Goal: Information Seeking & Learning: Learn about a topic

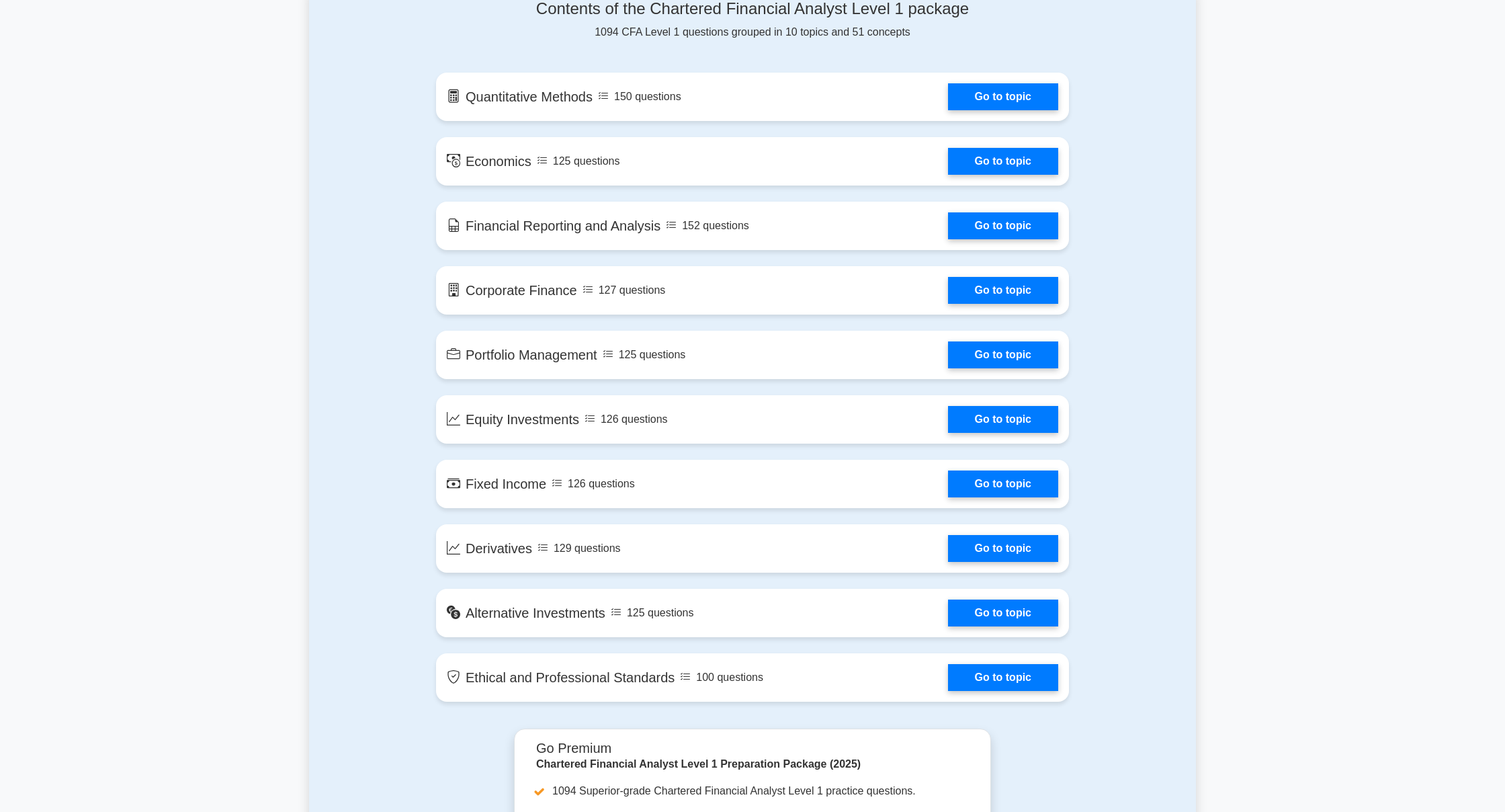
scroll to position [722, 0]
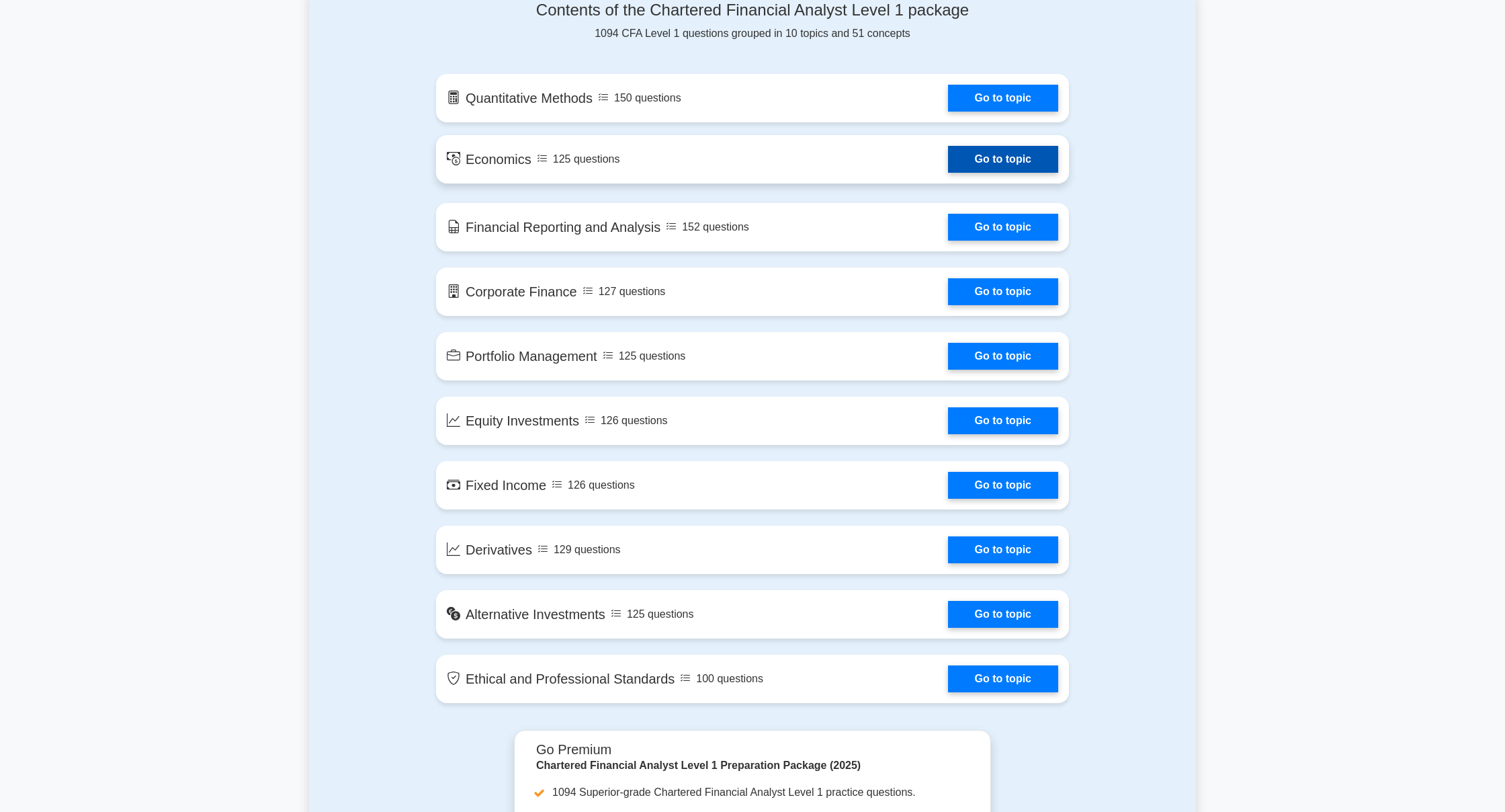
click at [965, 163] on link "Go to topic" at bounding box center [1003, 159] width 110 height 27
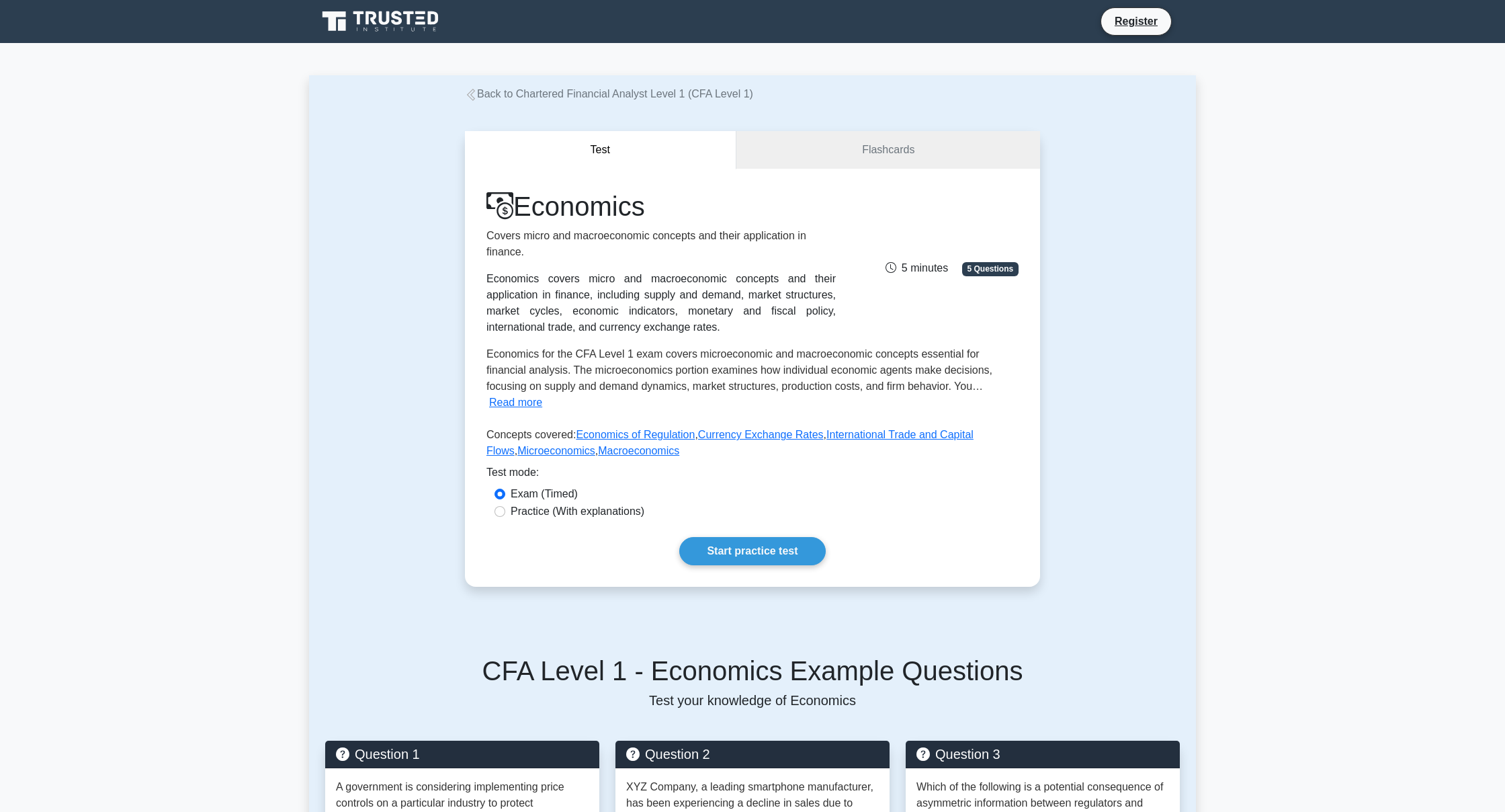
click at [555, 503] on label "Practice (With explanations)" at bounding box center [578, 511] width 134 height 16
click at [505, 506] on input "Practice (With explanations)" at bounding box center [499, 511] width 11 height 11
radio input "true"
click at [715, 537] on link "Start practice test" at bounding box center [752, 551] width 145 height 29
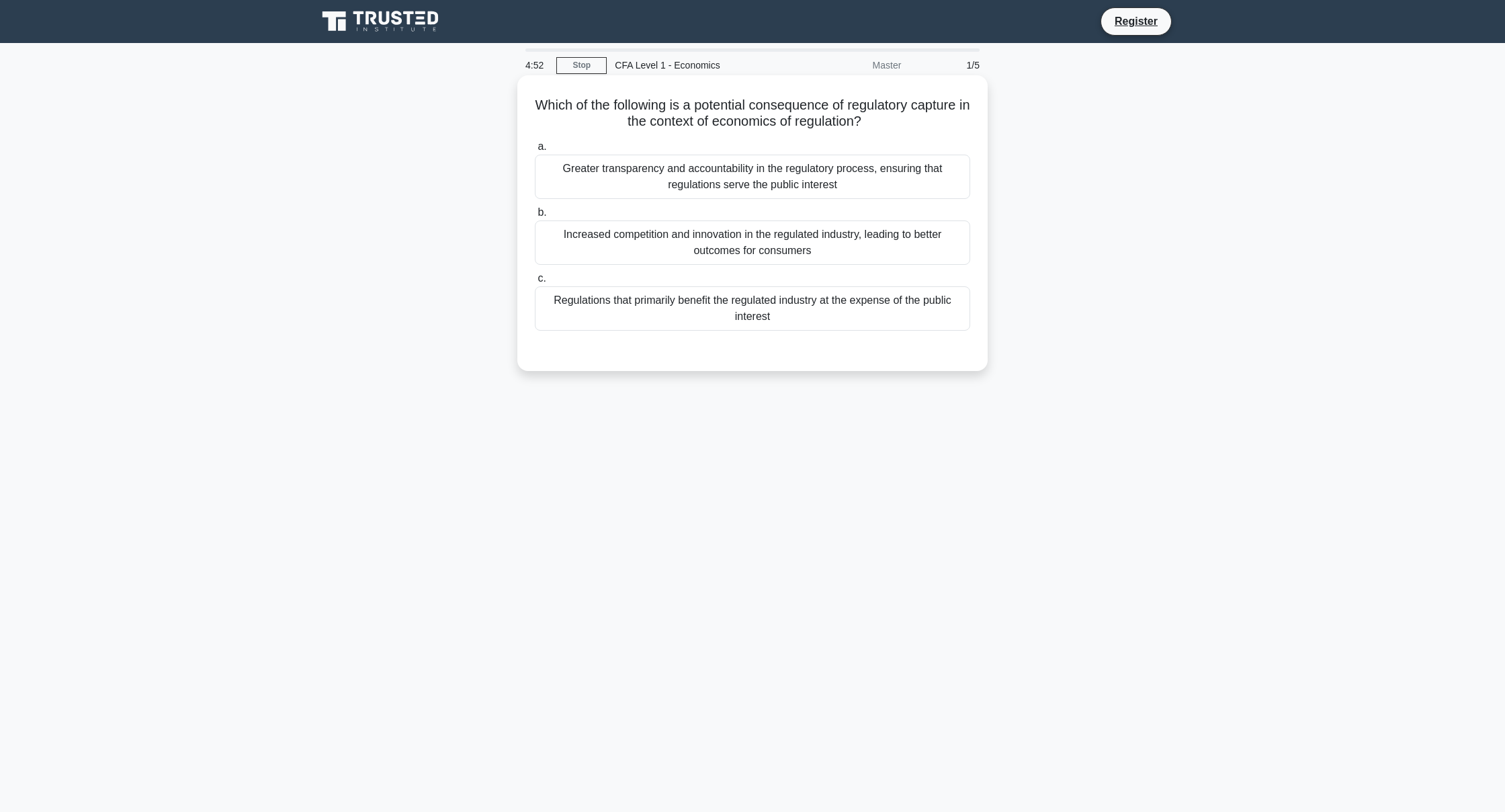
click at [852, 296] on div "Regulations that primarily benefit the regulated industry at the expense of the…" at bounding box center [752, 308] width 435 height 44
click at [535, 283] on input "c. Regulations that primarily benefit the regulated industry at the expense of …" at bounding box center [535, 278] width 0 height 9
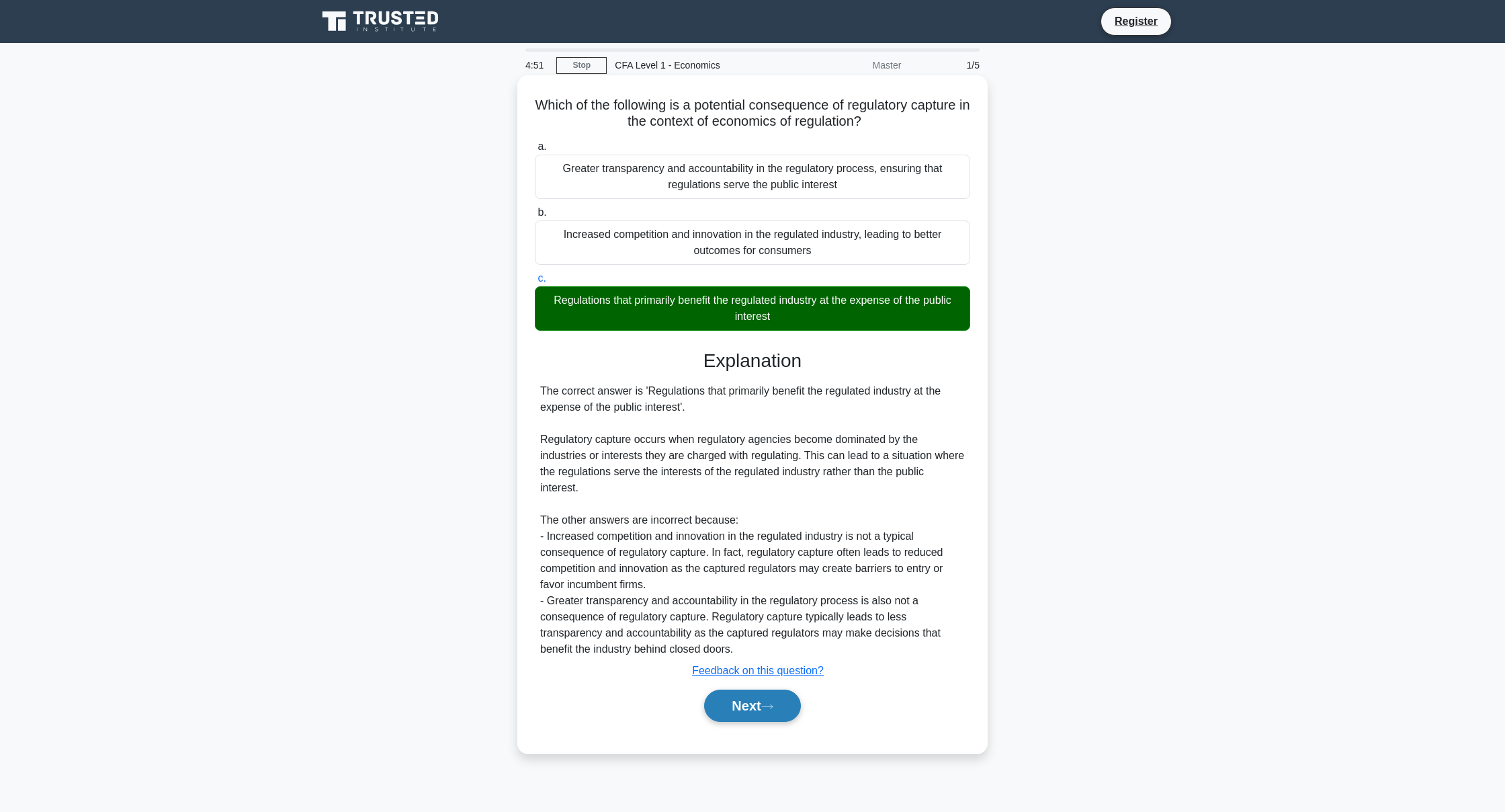
click at [776, 700] on button "Next" at bounding box center [752, 706] width 96 height 33
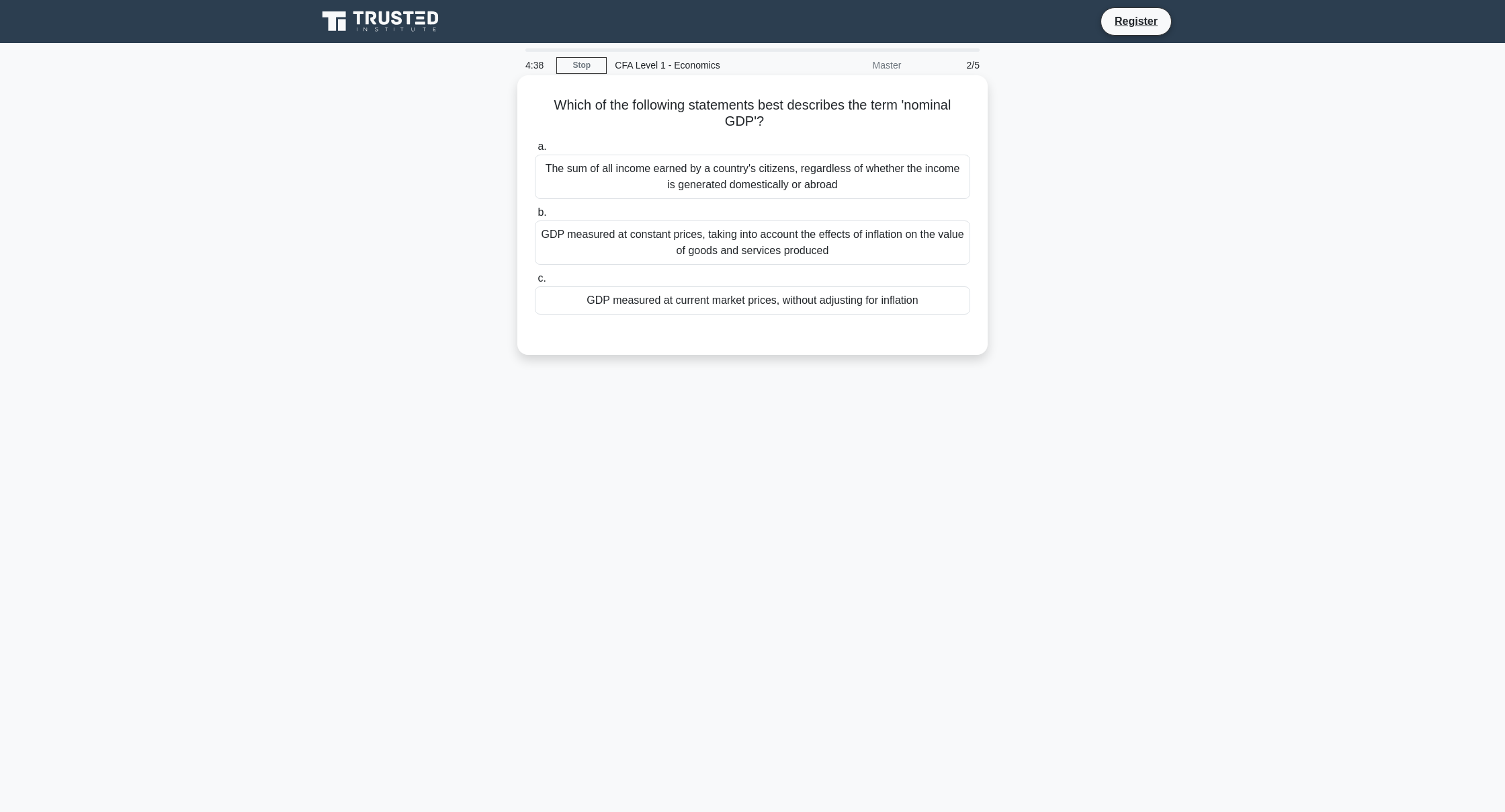
click at [896, 296] on div "GDP measured at current market prices, without adjusting for inflation" at bounding box center [752, 300] width 435 height 29
click at [535, 283] on input "c. GDP measured at current market prices, without adjusting for inflation" at bounding box center [535, 278] width 0 height 9
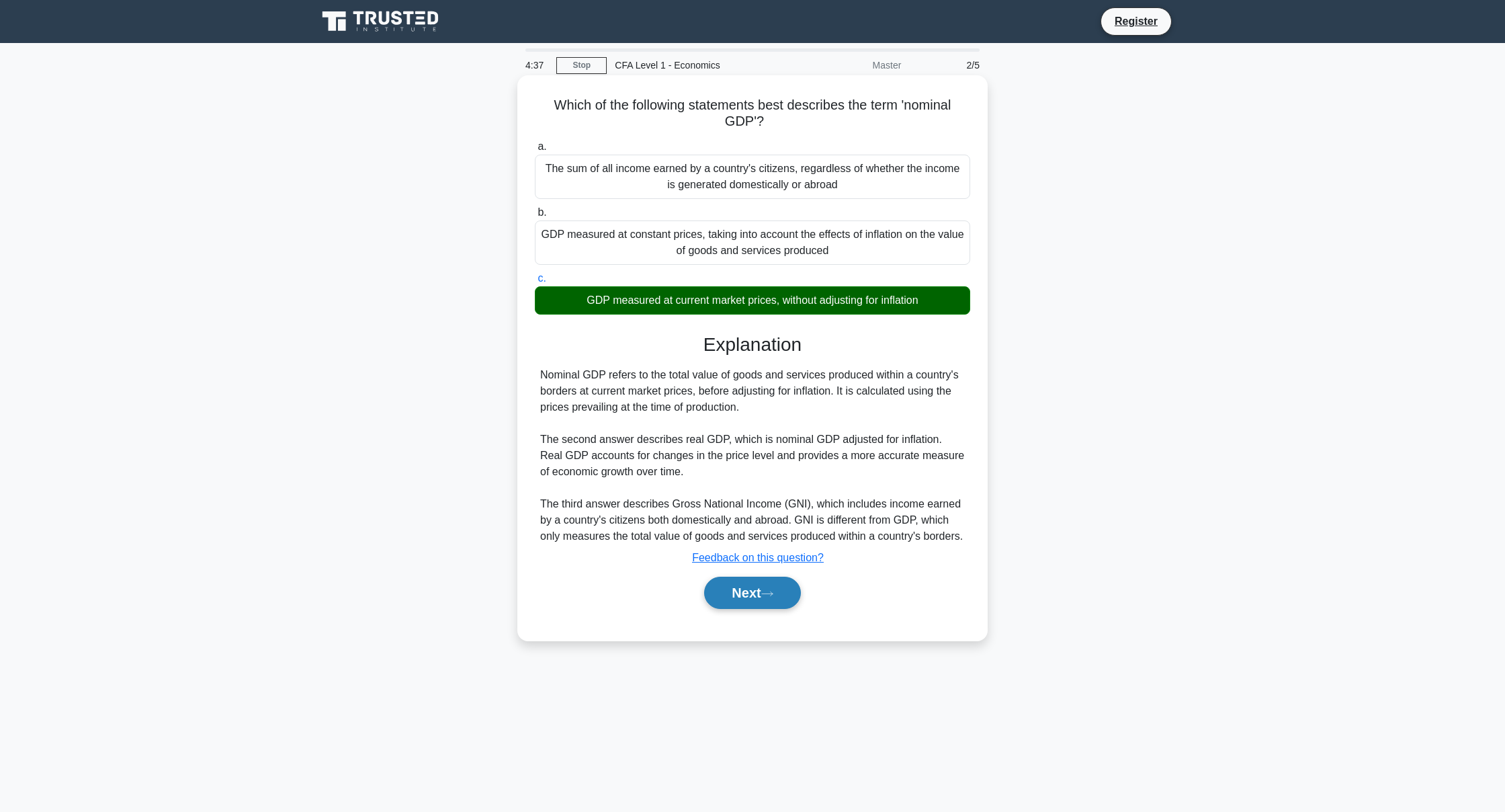
click at [751, 584] on button "Next" at bounding box center [752, 593] width 96 height 33
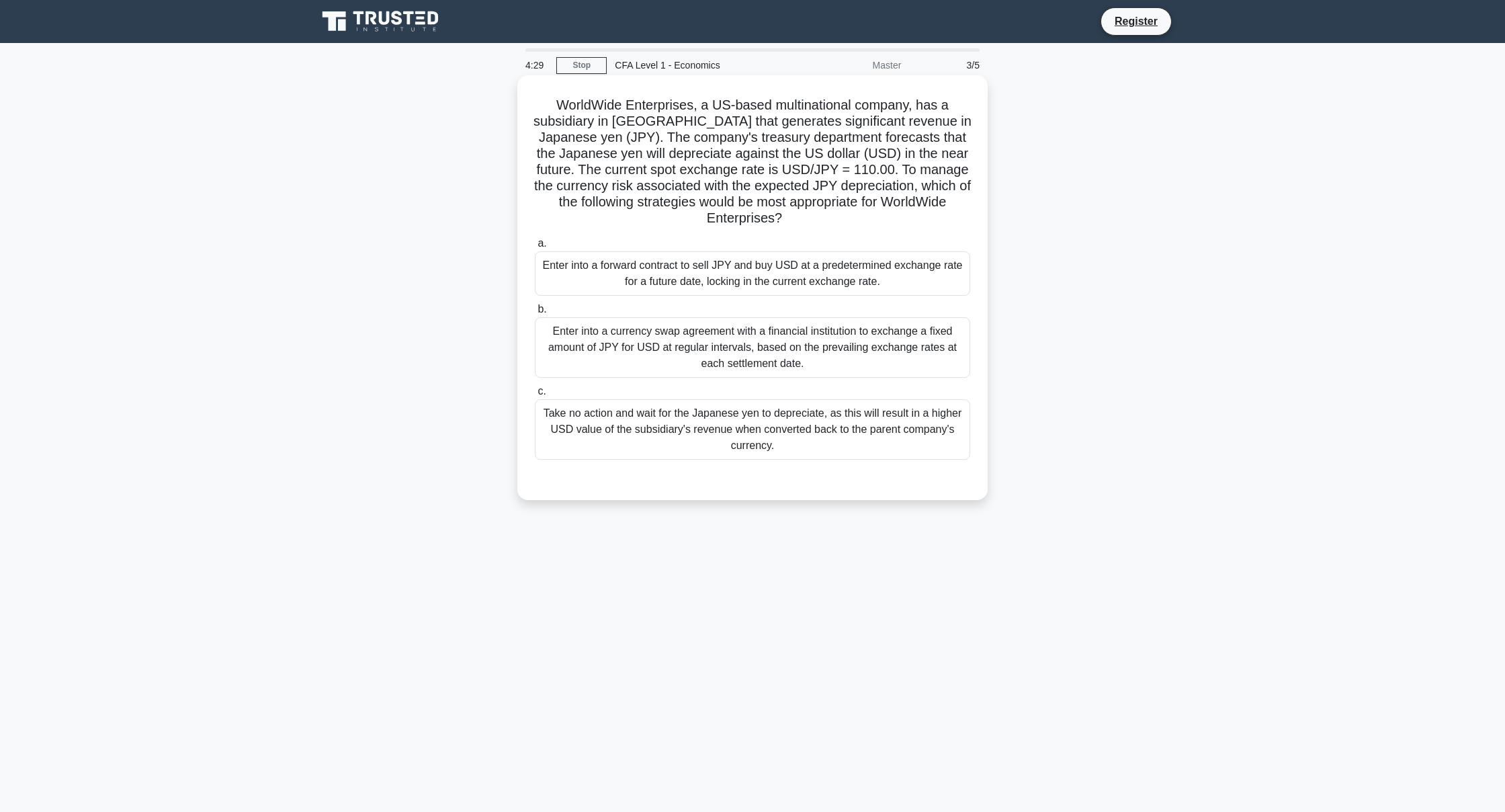
click at [792, 276] on div "Enter into a forward contract to sell JPY and buy USD at a predetermined exchan…" at bounding box center [752, 274] width 435 height 44
click at [535, 248] on input "a. Enter into a forward contract to sell JPY and buy USD at a predetermined exc…" at bounding box center [535, 243] width 0 height 9
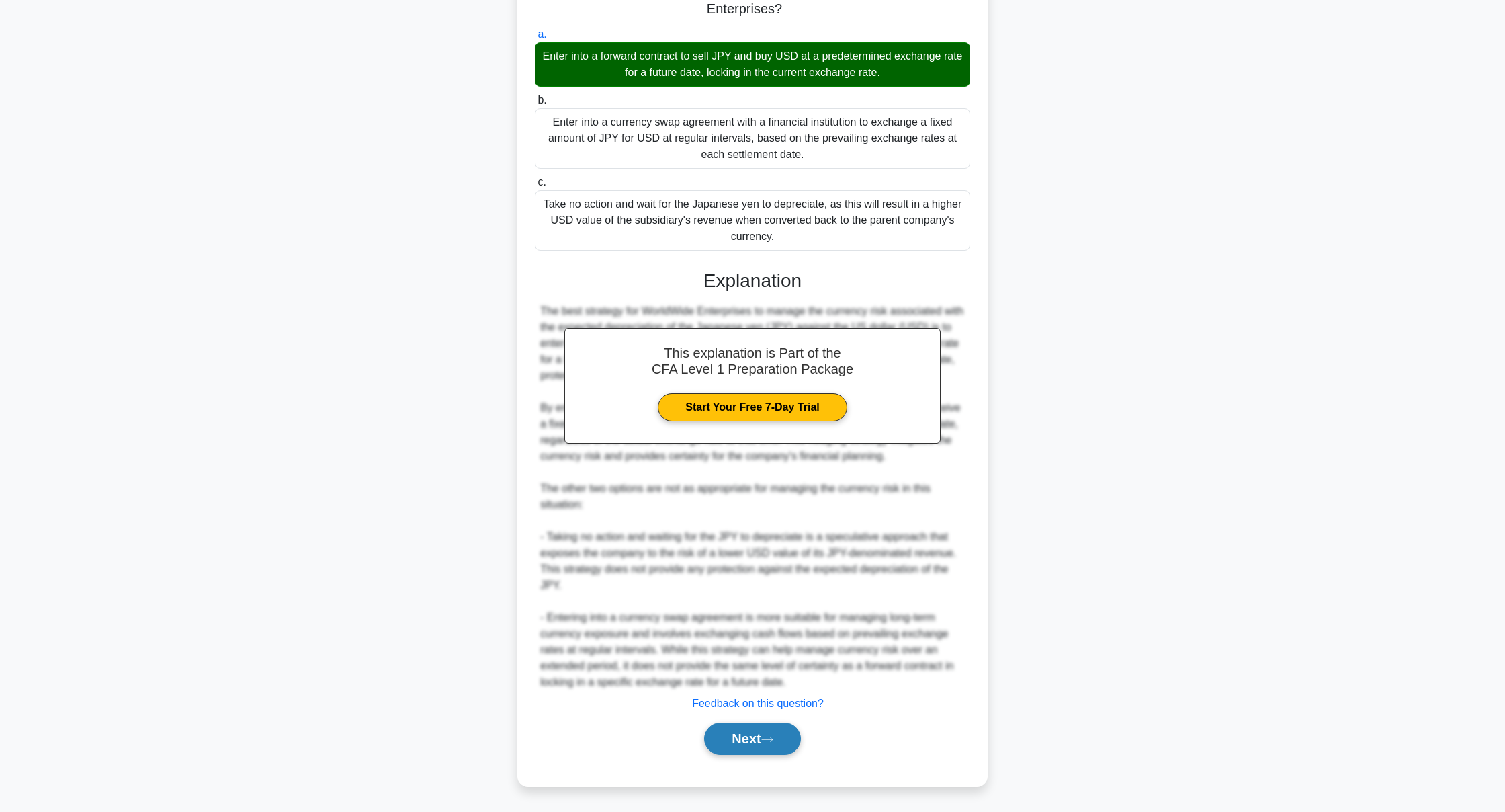
scroll to position [208, 0]
drag, startPoint x: 770, startPoint y: 730, endPoint x: 771, endPoint y: 723, distance: 7.1
click at [771, 724] on button "Next" at bounding box center [752, 738] width 96 height 33
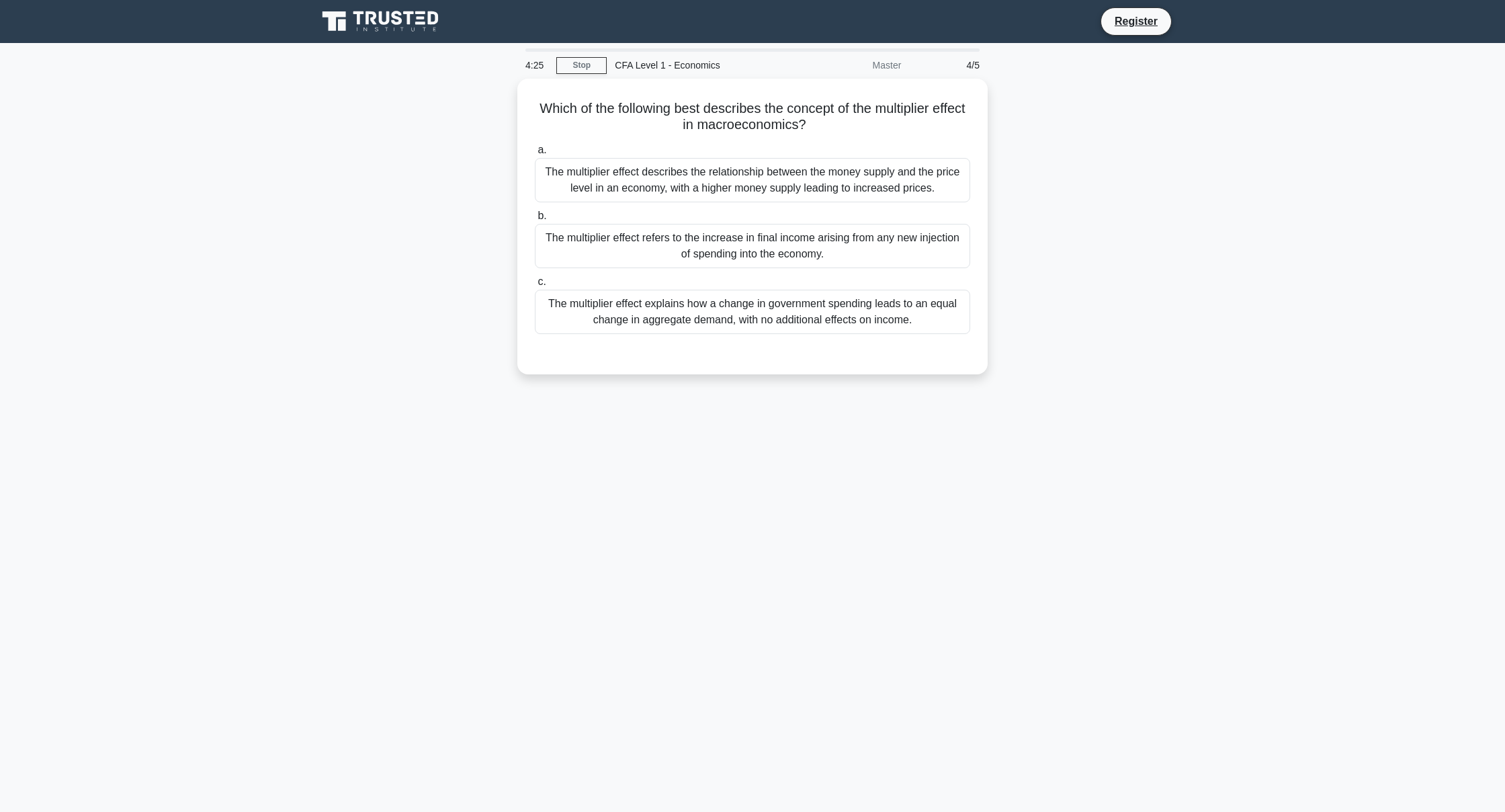
scroll to position [0, 0]
click at [600, 254] on div "The multiplier effect refers to the increase in final income arising from any n…" at bounding box center [752, 242] width 435 height 44
click at [535, 217] on input "b. The multiplier effect refers to the increase in final income arising from an…" at bounding box center [535, 212] width 0 height 9
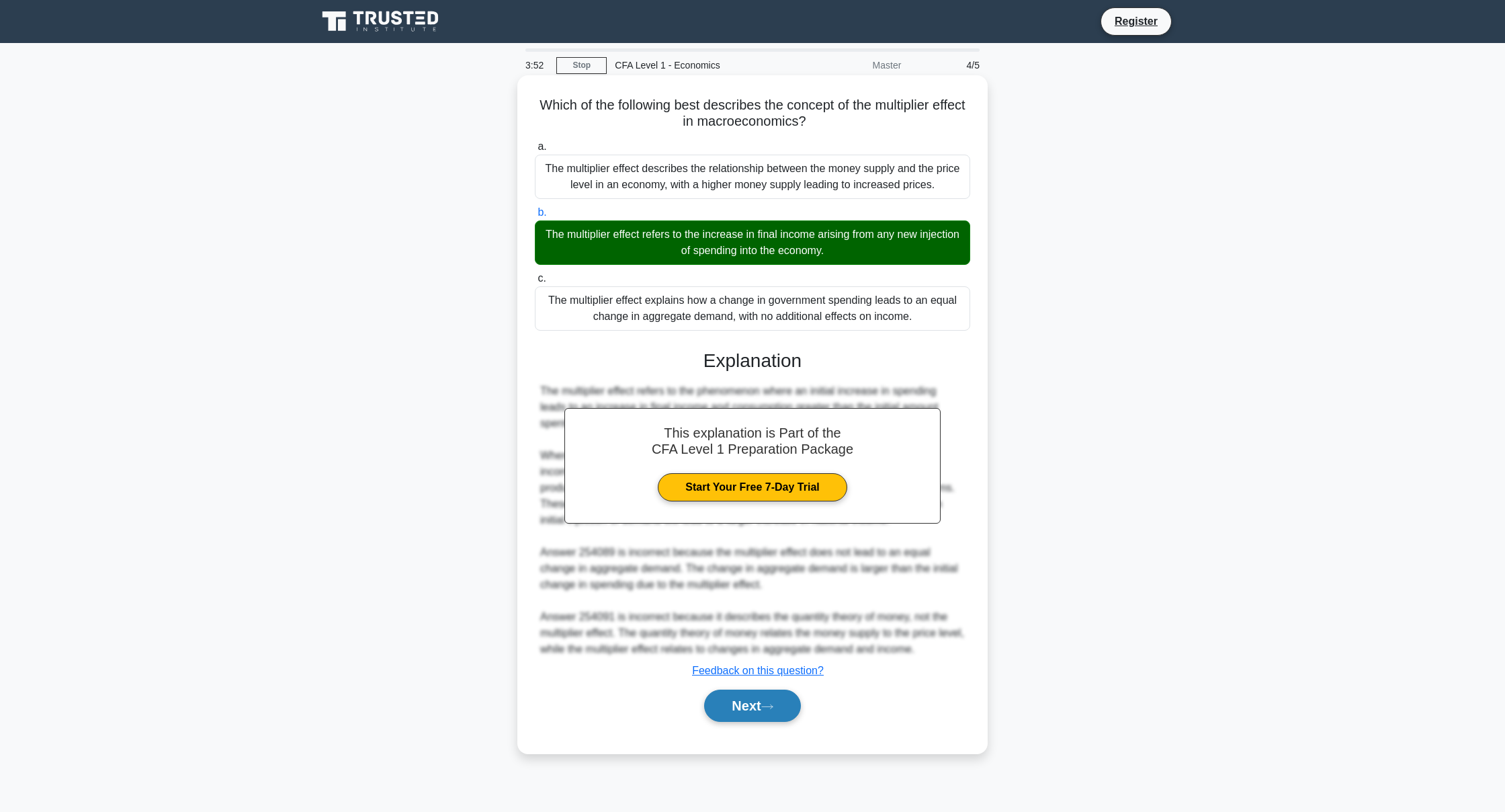
click at [778, 713] on button "Next" at bounding box center [752, 706] width 96 height 33
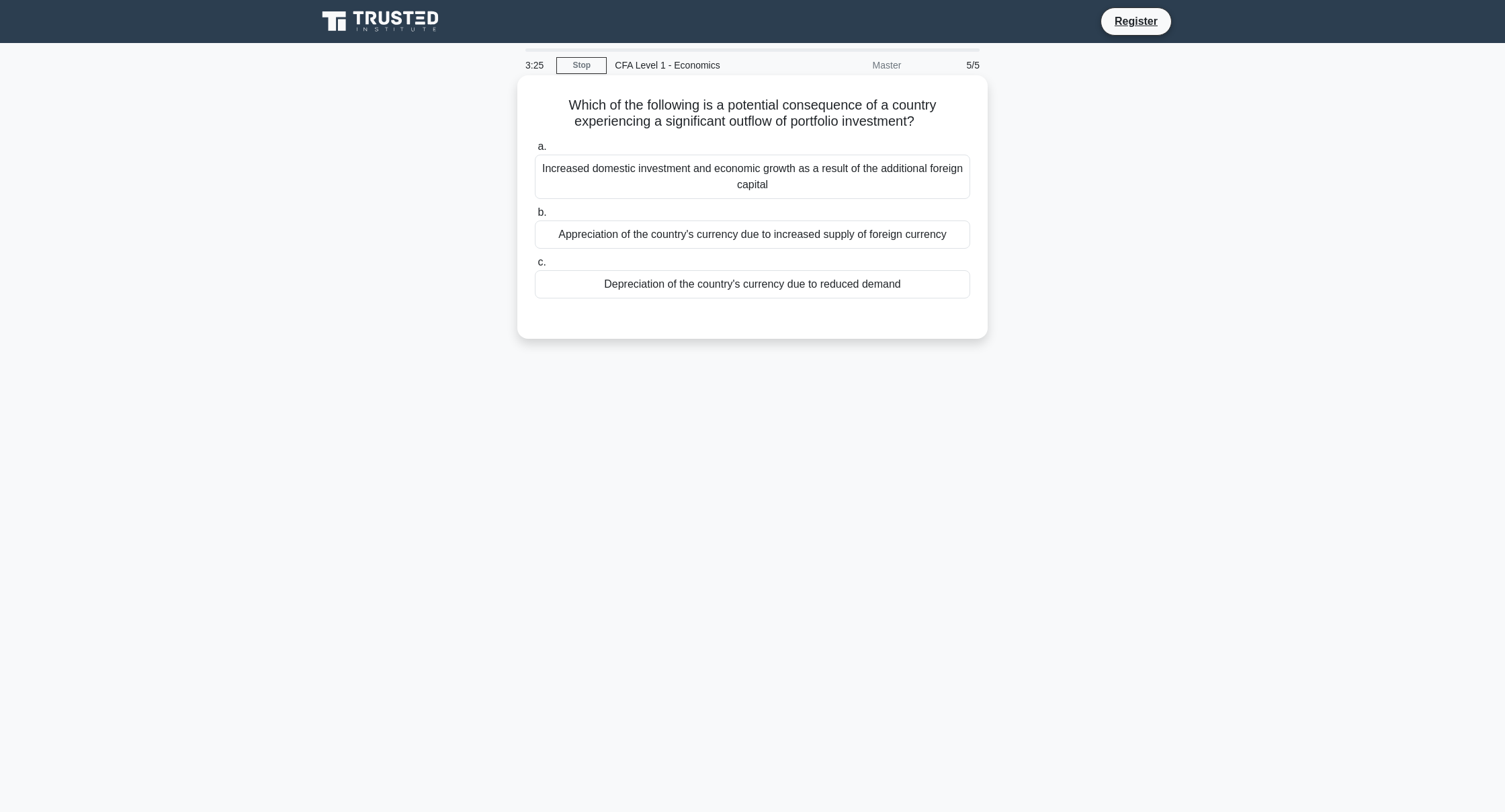
click at [595, 284] on div "Depreciation of the country's currency due to reduced demand" at bounding box center [752, 284] width 435 height 29
click at [535, 267] on input "c. Depreciation of the country's currency due to reduced demand" at bounding box center [535, 262] width 0 height 9
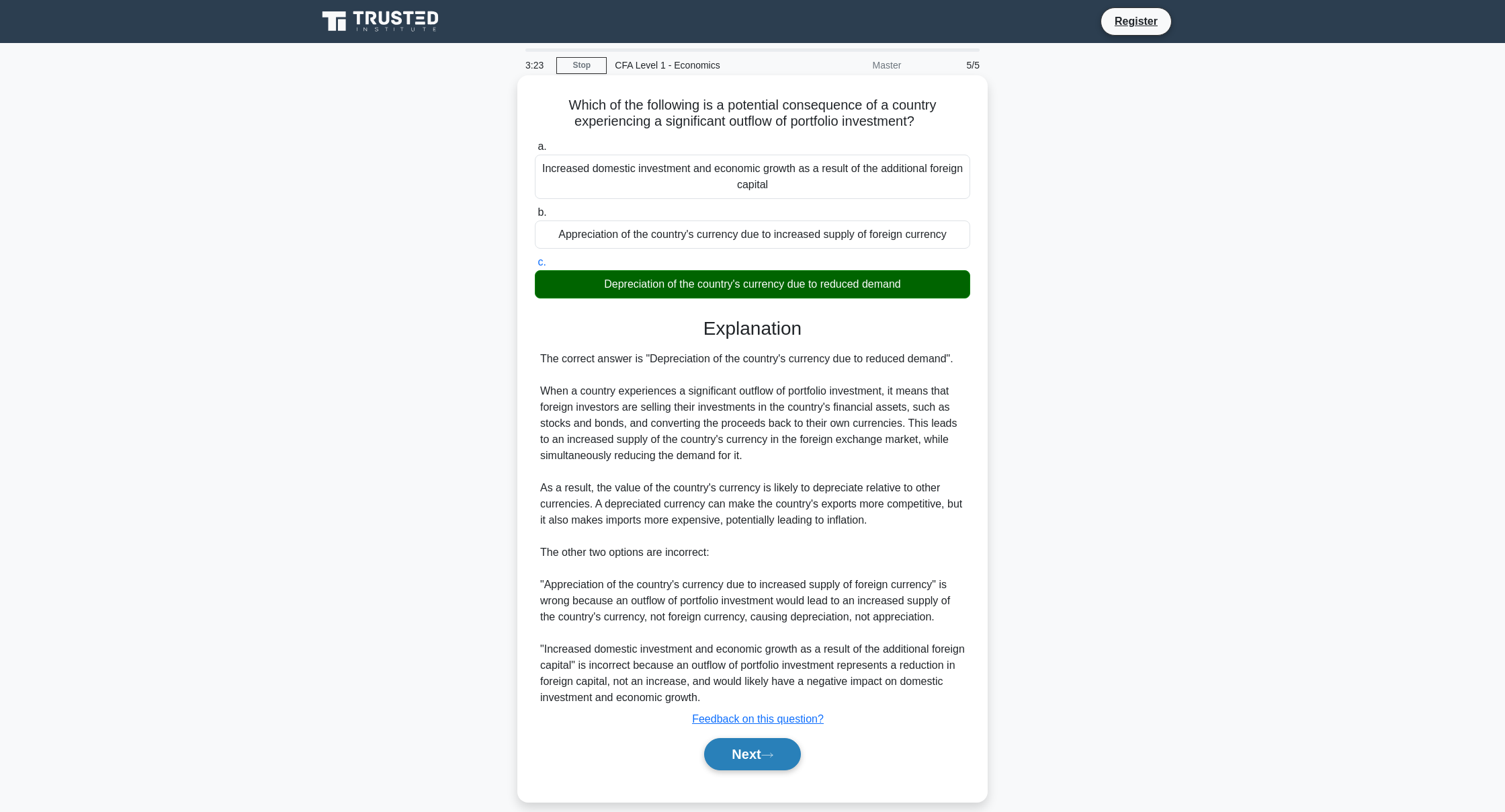
click at [713, 747] on button "Next" at bounding box center [752, 754] width 96 height 33
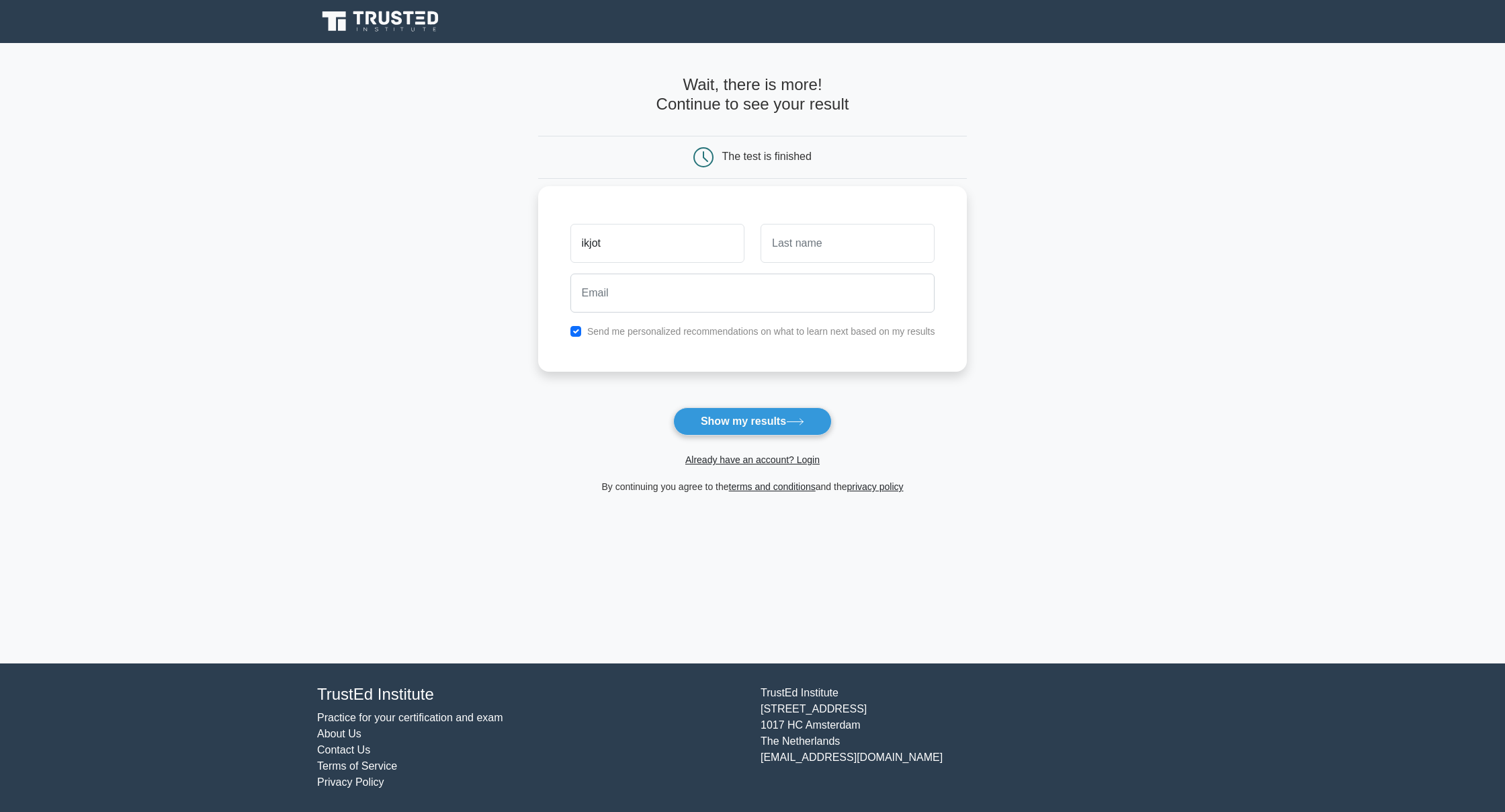
type input "ikjot"
type input "singh"
type input "ikjot2002@gmail.com"
click at [794, 415] on button "Show my results" at bounding box center [753, 422] width 159 height 29
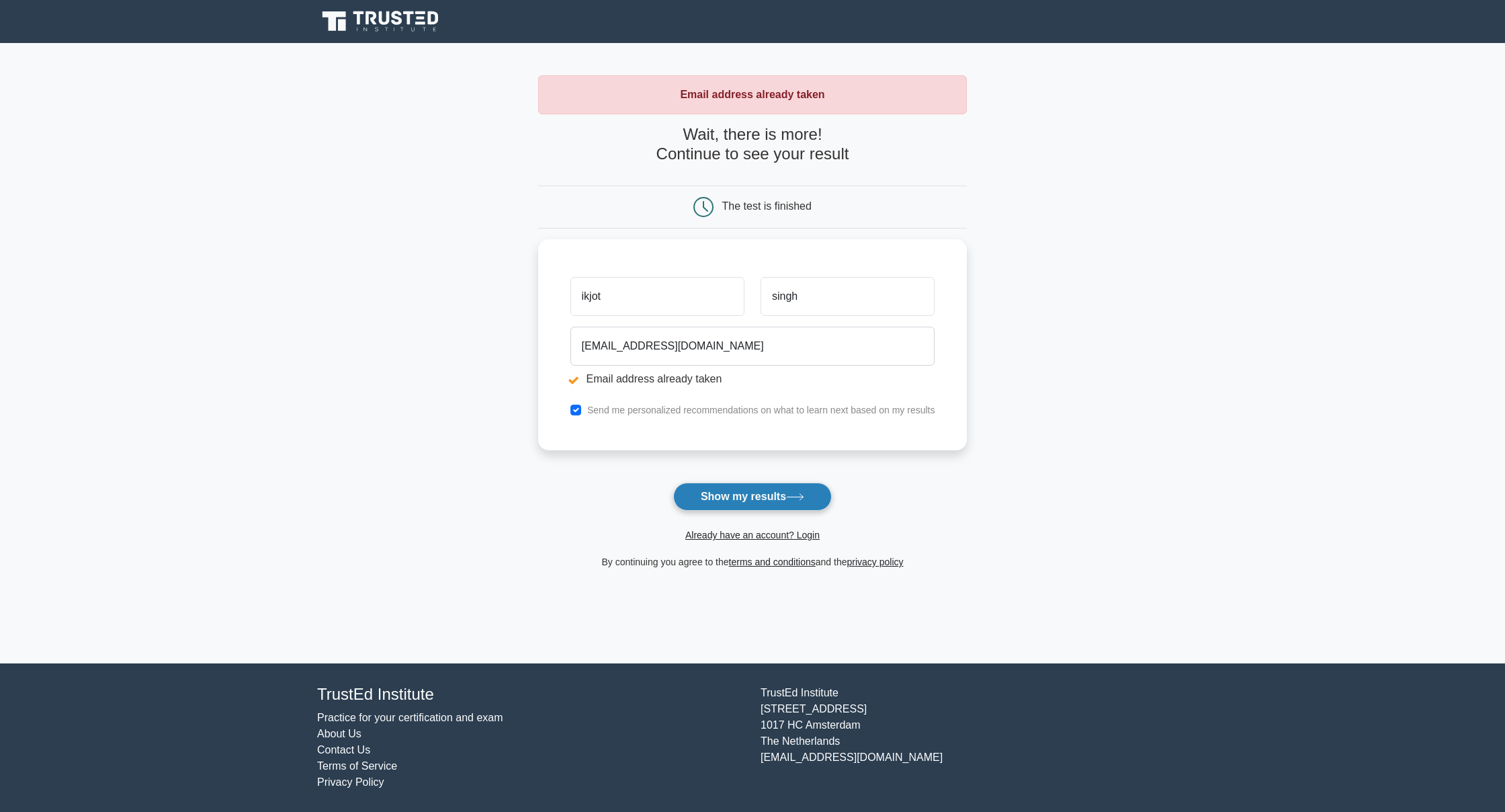
click at [736, 497] on button "Show my results" at bounding box center [753, 496] width 159 height 29
click at [731, 532] on link "Already have an account? Login" at bounding box center [752, 535] width 134 height 11
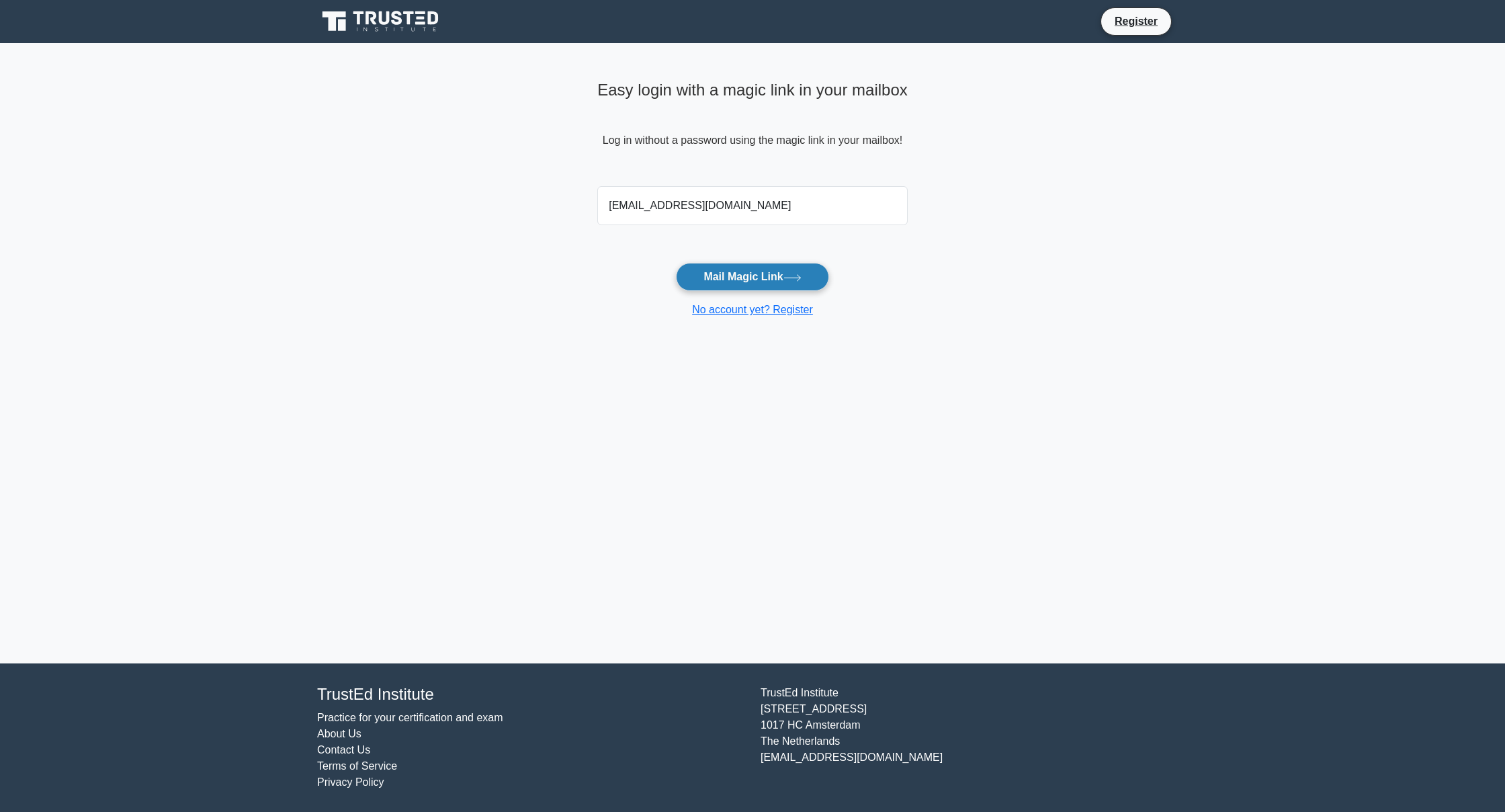
type input "ikjot2002@gmail.com"
click at [737, 271] on button "Mail Magic Link" at bounding box center [752, 277] width 152 height 29
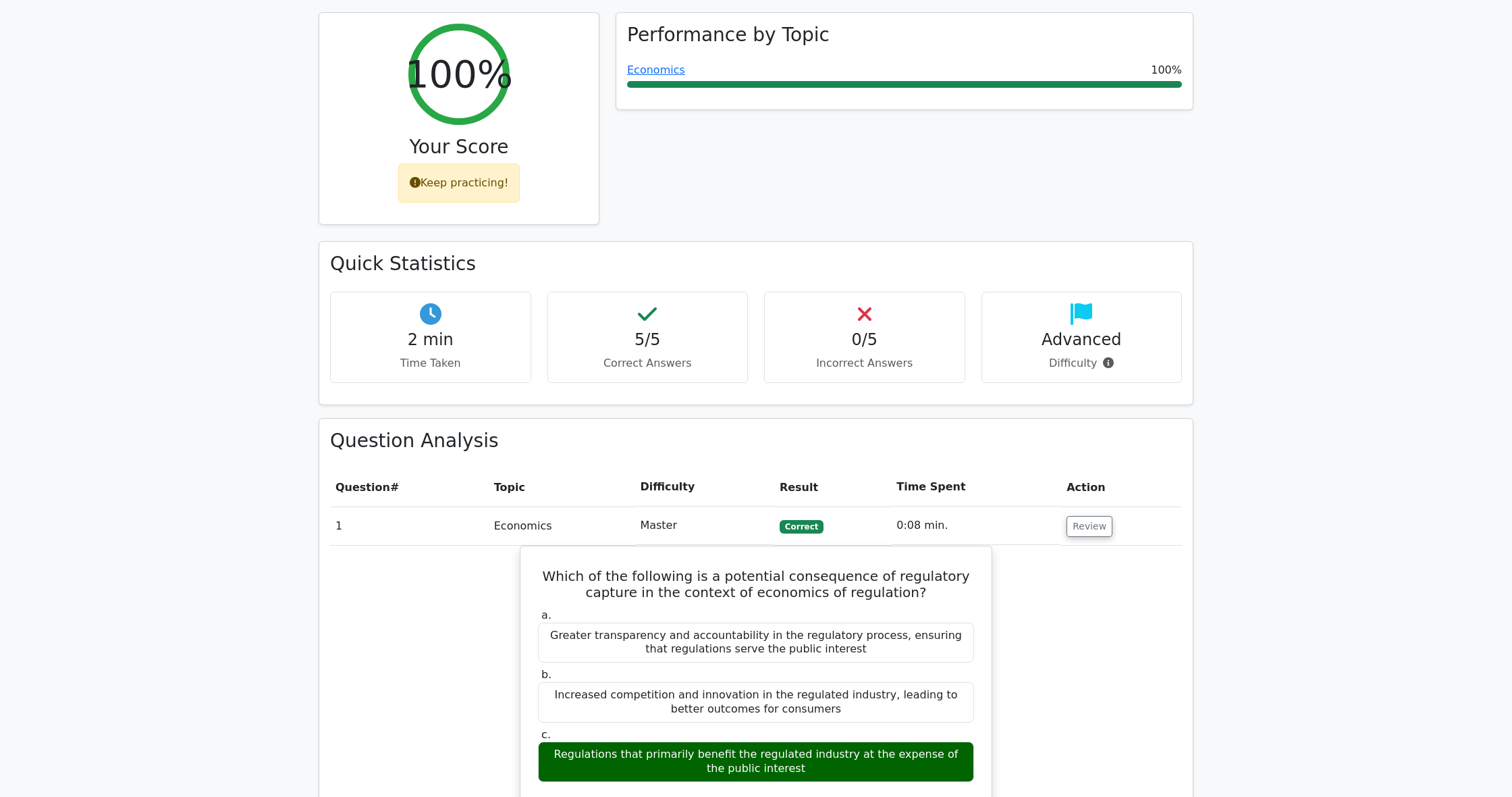
scroll to position [543, 0]
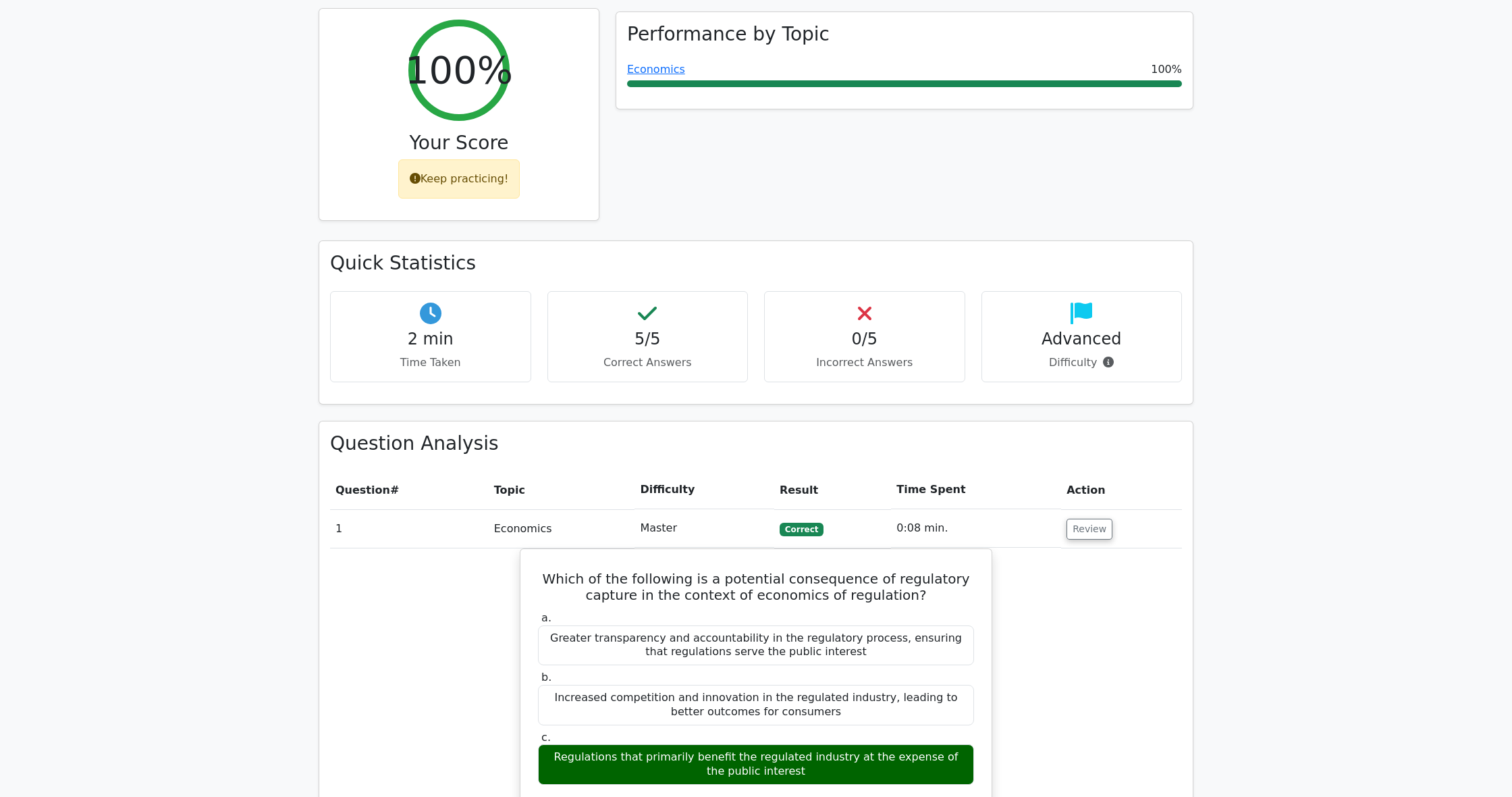
click at [446, 160] on div "Keep practicing!" at bounding box center [459, 179] width 122 height 39
click at [416, 173] on icon at bounding box center [414, 178] width 11 height 11
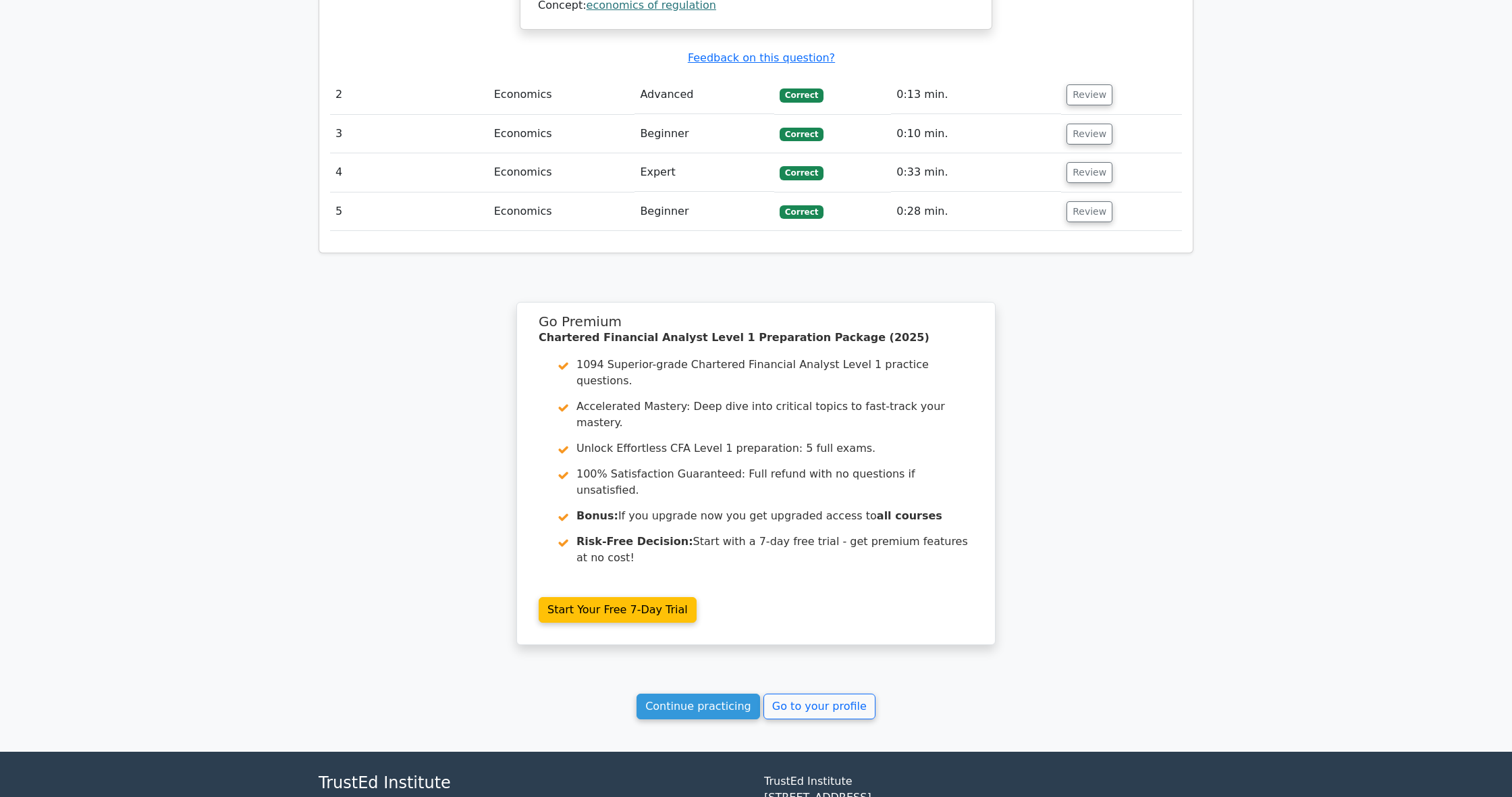
scroll to position [1645, 0]
click at [655, 694] on link "Continue practicing" at bounding box center [698, 707] width 124 height 26
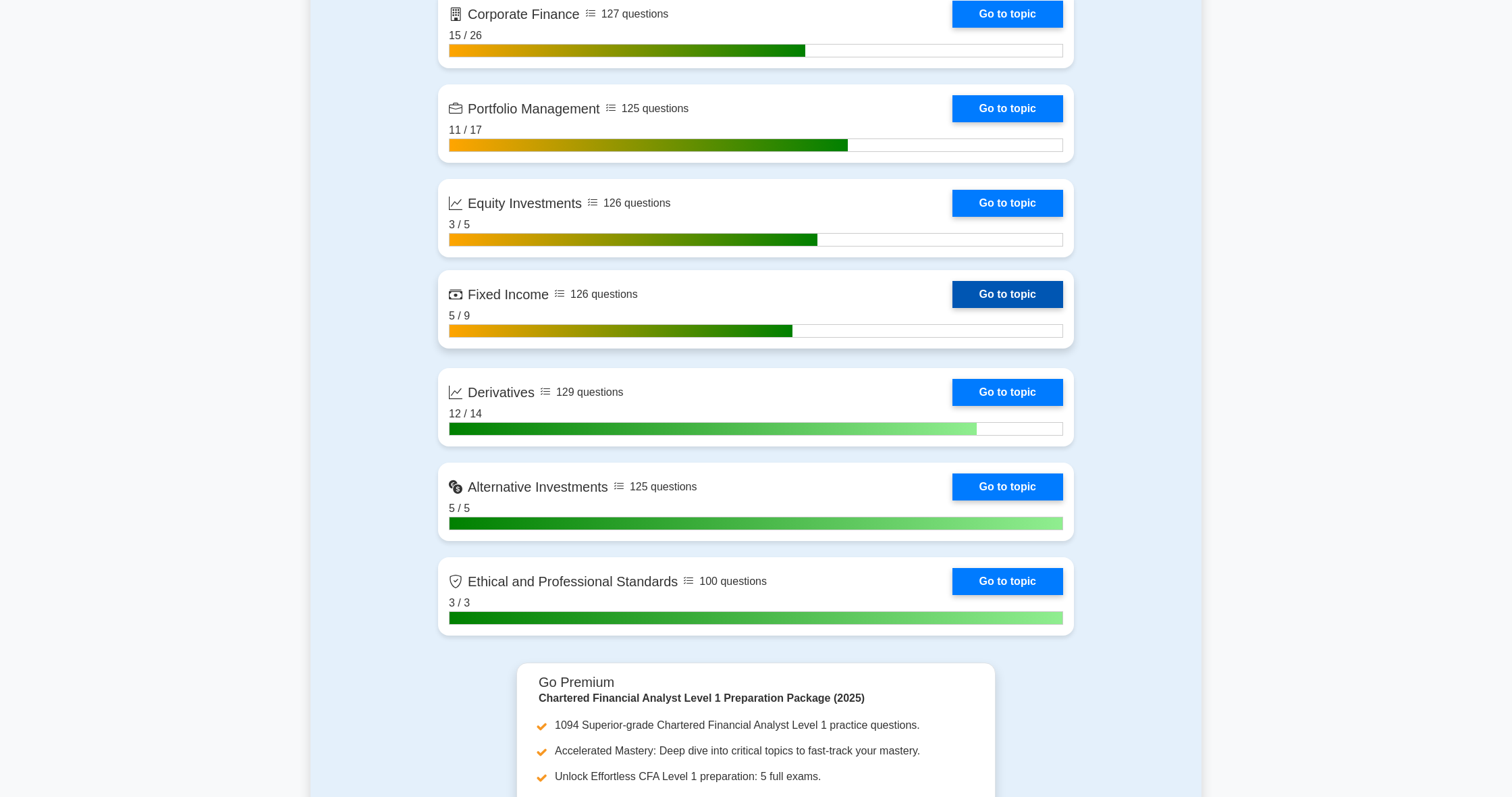
scroll to position [1250, 0]
click at [984, 303] on link "Go to topic" at bounding box center [1007, 294] width 111 height 27
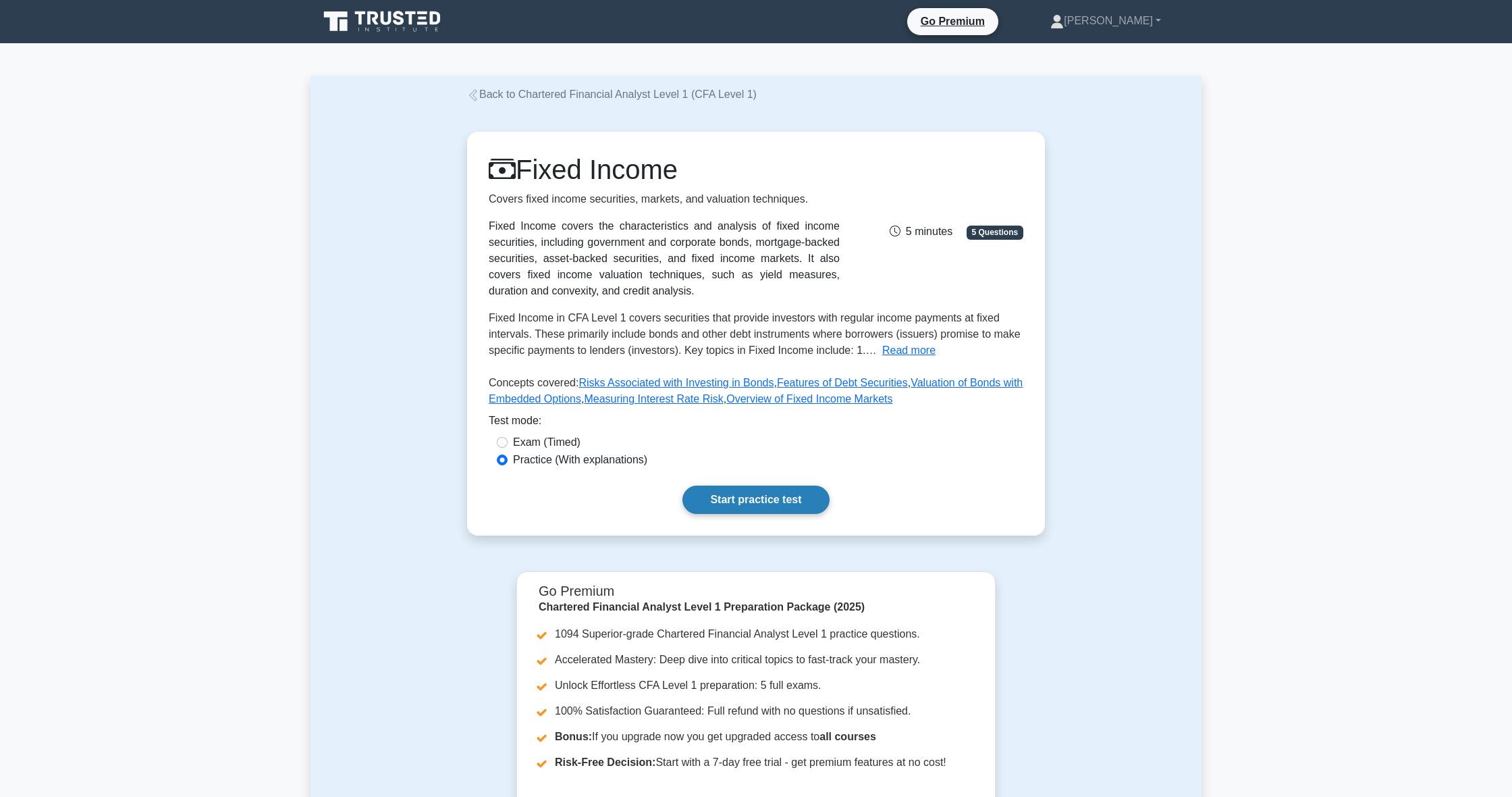
click at [756, 490] on link "Start practice test" at bounding box center [756, 500] width 146 height 29
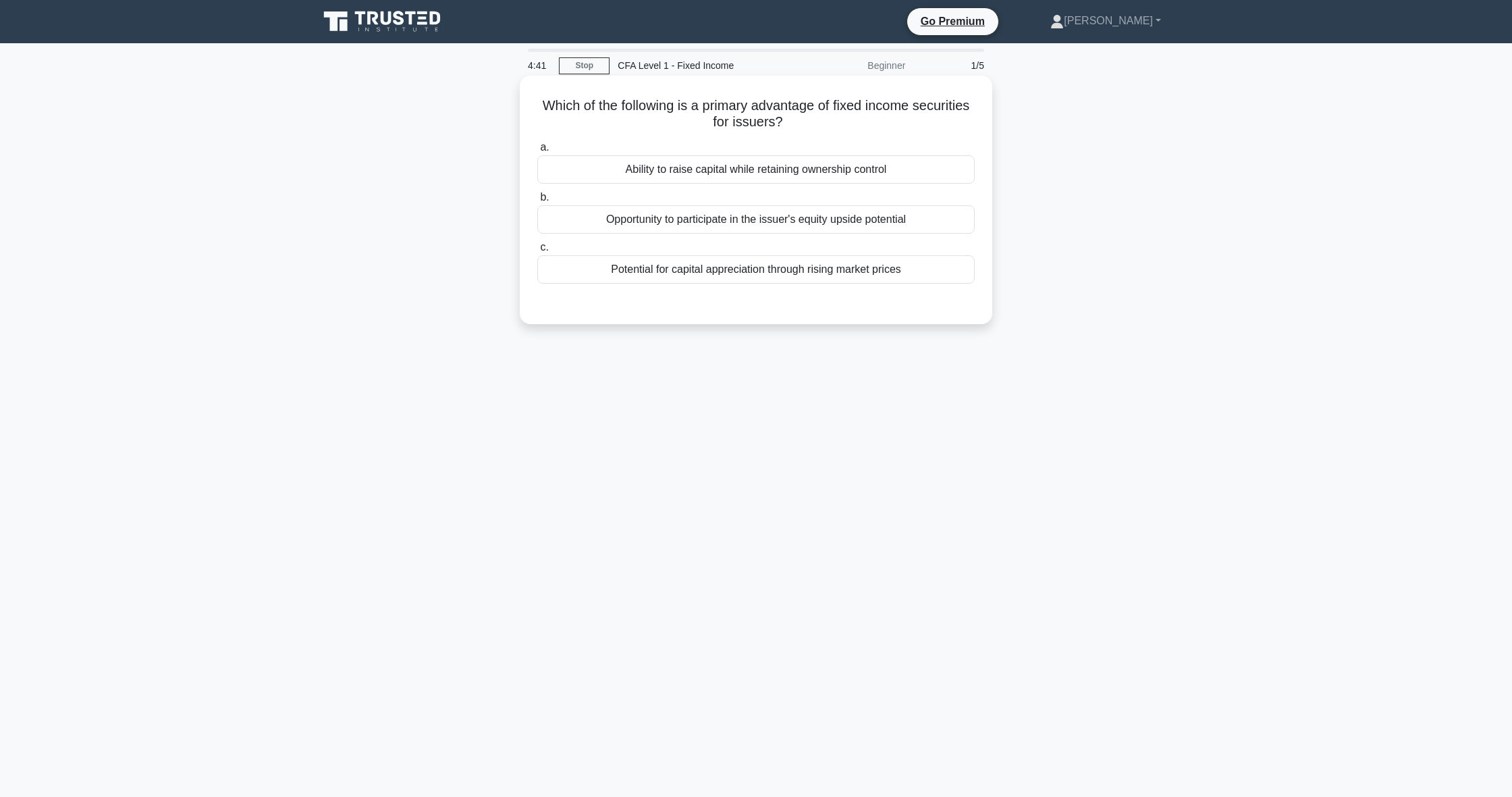
click at [880, 167] on div "Ability to raise capital while retaining ownership control" at bounding box center [756, 170] width 437 height 29
click at [537, 152] on input "a. Ability to raise capital while retaining ownership control" at bounding box center [537, 147] width 0 height 9
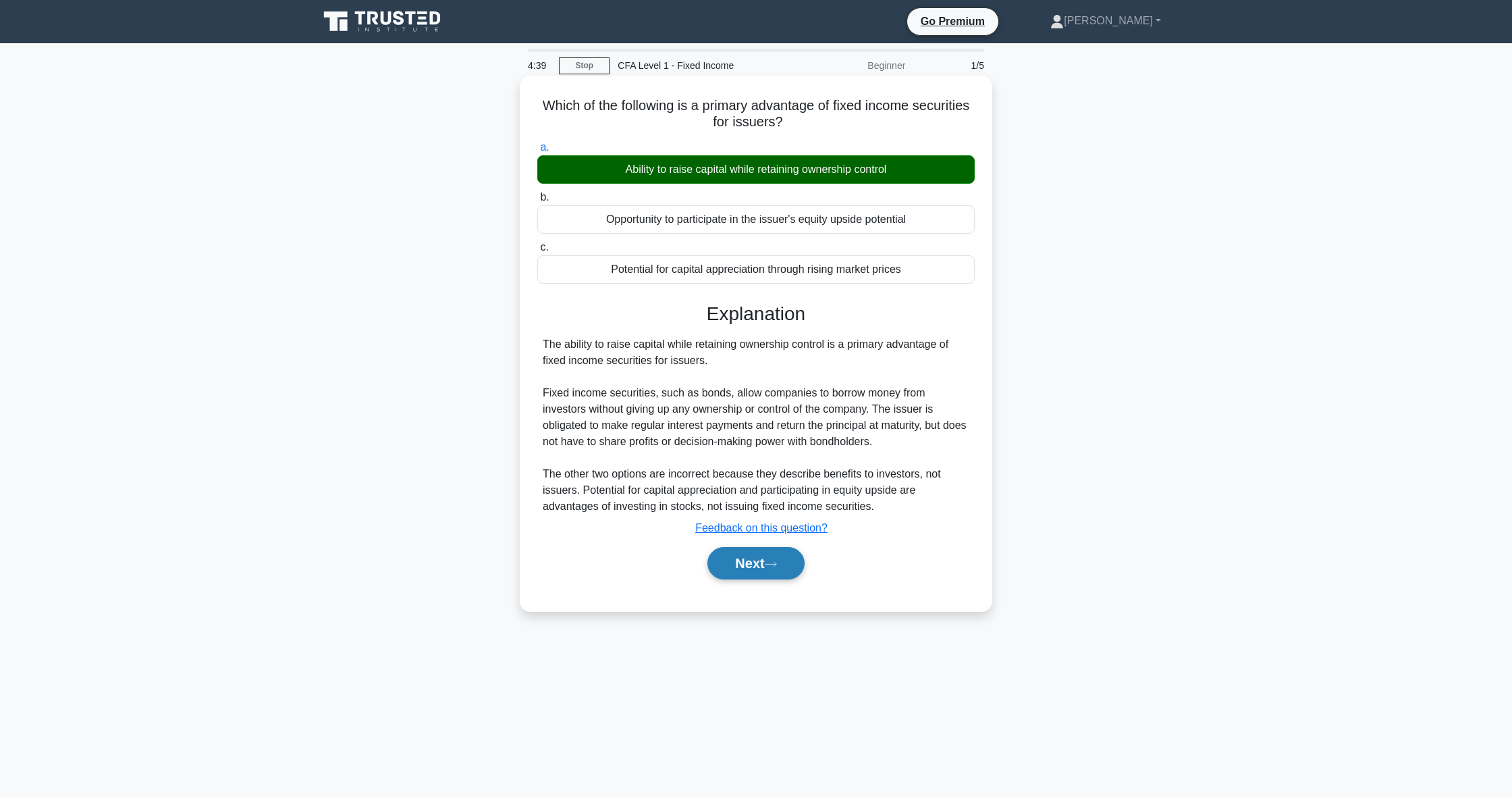
click at [744, 566] on button "Next" at bounding box center [756, 563] width 96 height 33
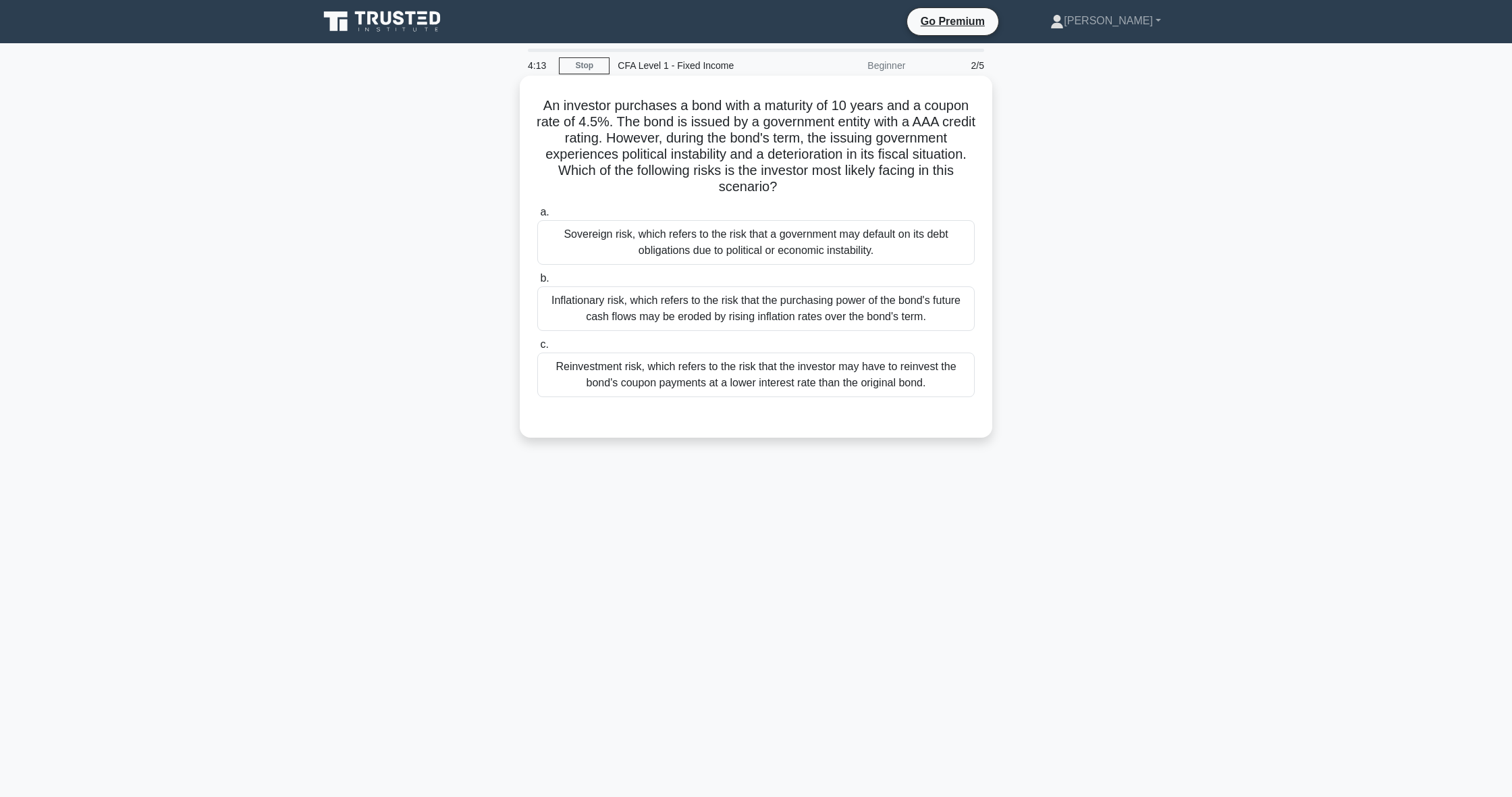
click at [913, 241] on div "Sovereign risk, which refers to the risk that a government may default on its d…" at bounding box center [756, 242] width 437 height 44
click at [537, 216] on input "a. Sovereign risk, which refers to the risk that a government may default on it…" at bounding box center [537, 212] width 0 height 9
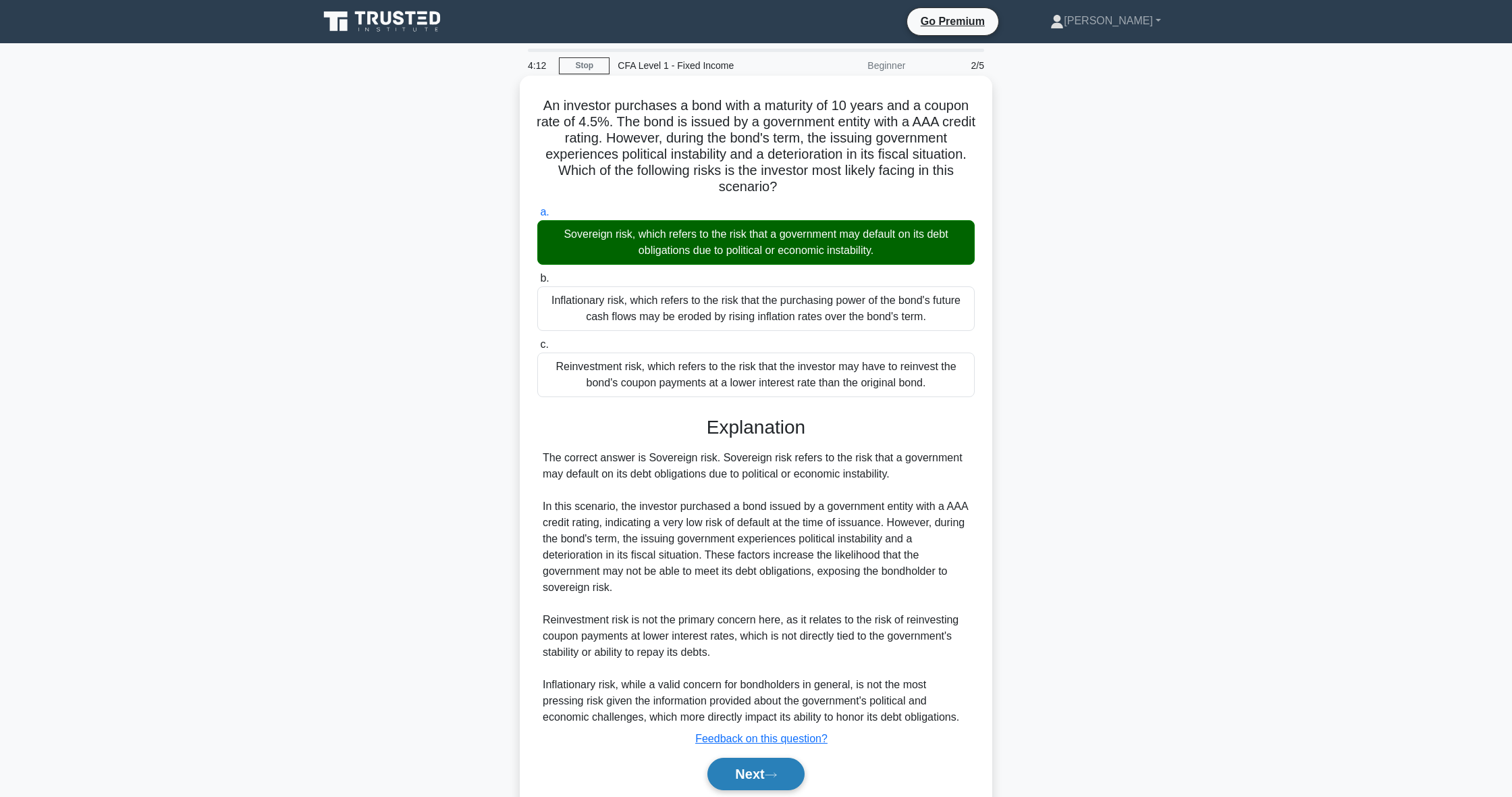
click at [749, 770] on button "Next" at bounding box center [756, 774] width 96 height 33
